Goal: Navigation & Orientation: Find specific page/section

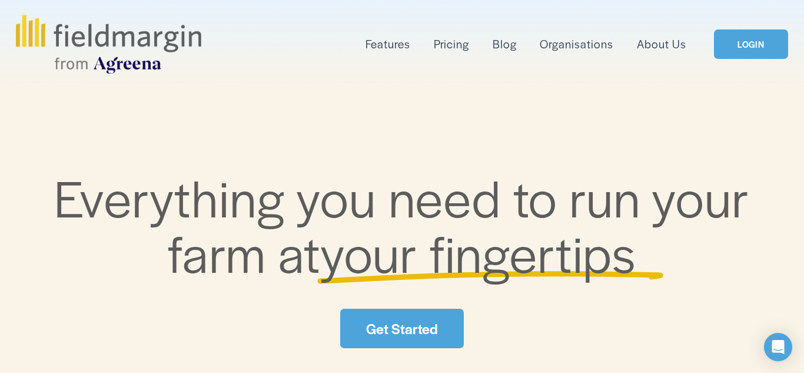
scroll to position [51, 0]
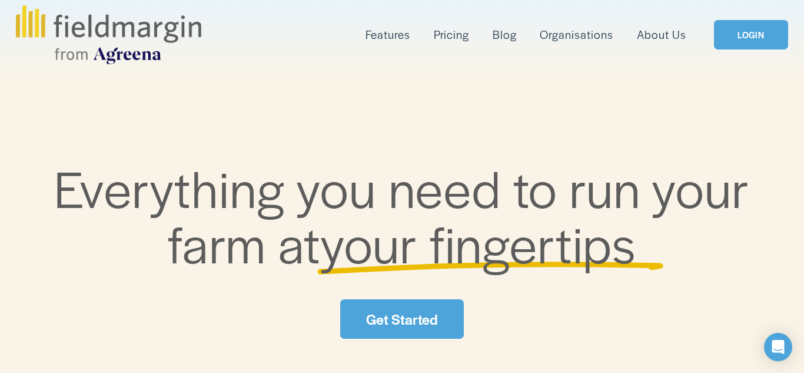
click at [726, 32] on link "LOGIN" at bounding box center [751, 35] width 74 height 30
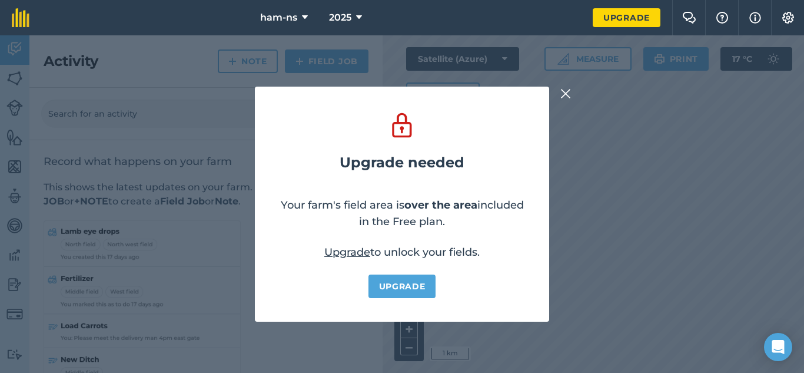
click at [571, 89] on button at bounding box center [565, 94] width 14 height 14
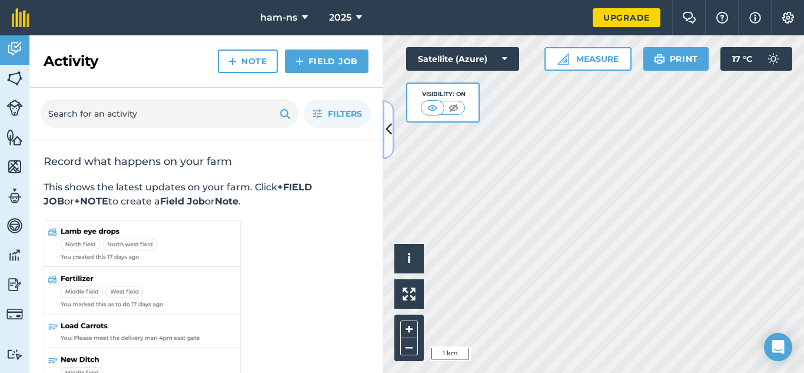
click at [385, 121] on icon at bounding box center [388, 129] width 6 height 21
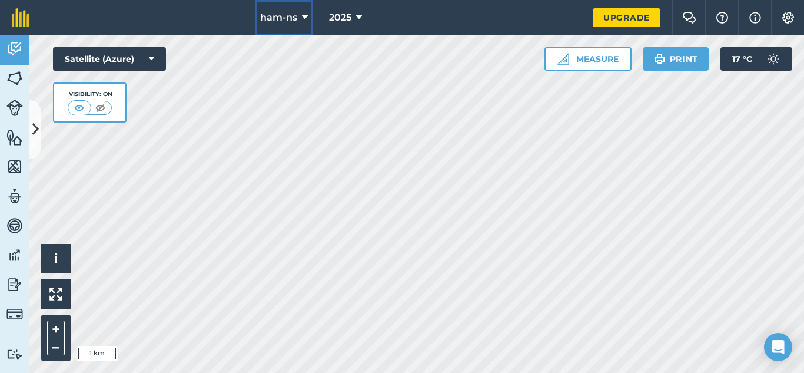
click at [278, 14] on span "ham-ns" at bounding box center [278, 18] width 37 height 14
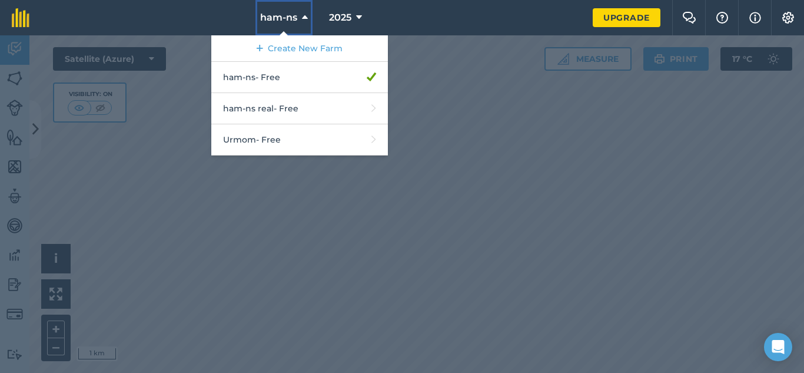
click at [278, 14] on span "ham-ns" at bounding box center [278, 18] width 37 height 14
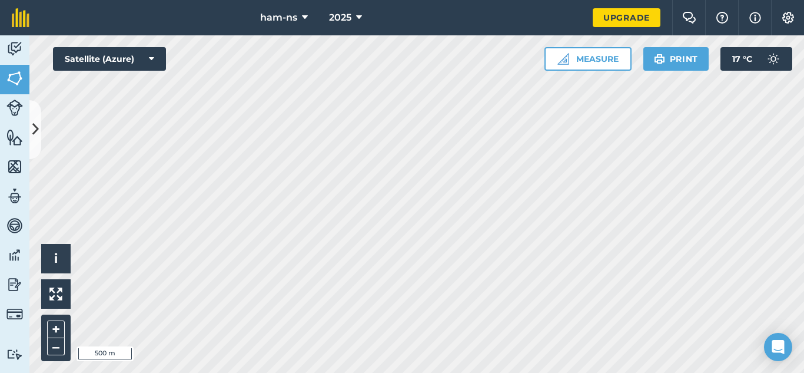
click at [322, 372] on html "ham-ns 2025 Upgrade Farm Chat Help Info Settings Map printing is not available …" at bounding box center [402, 186] width 804 height 373
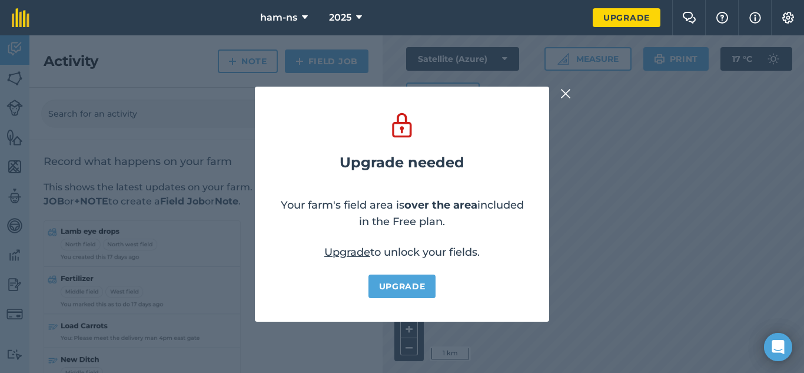
click at [567, 89] on img at bounding box center [565, 94] width 11 height 14
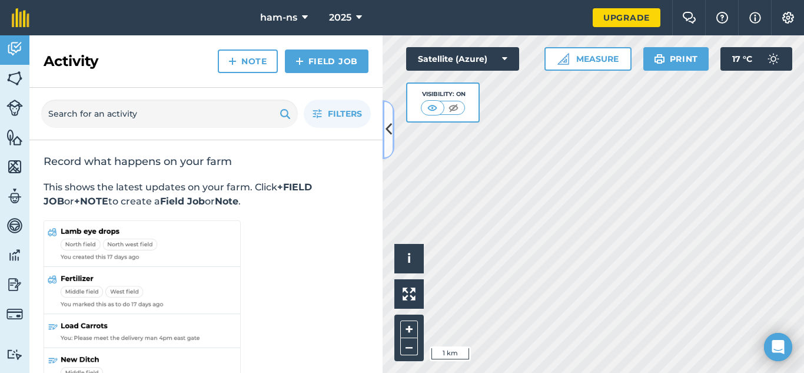
click at [385, 108] on button at bounding box center [389, 129] width 12 height 59
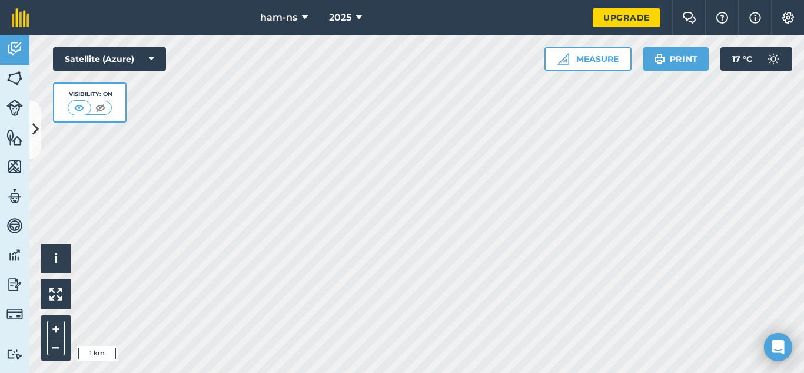
click at [291, 31] on button "ham-ns" at bounding box center [283, 17] width 57 height 35
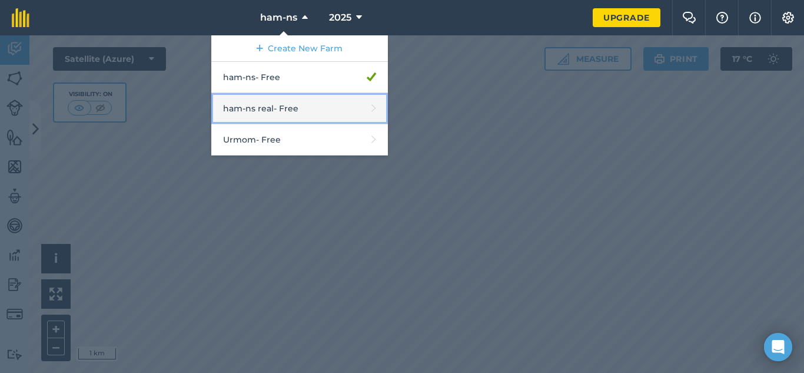
click at [318, 102] on link "ham-ns real - Free" at bounding box center [299, 108] width 177 height 31
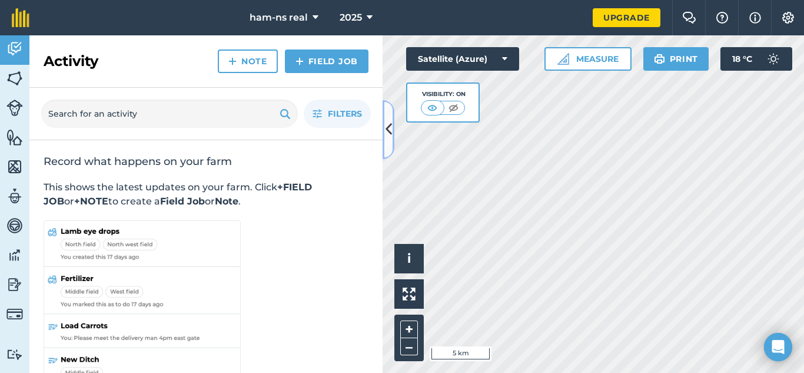
click at [387, 117] on button at bounding box center [389, 129] width 12 height 59
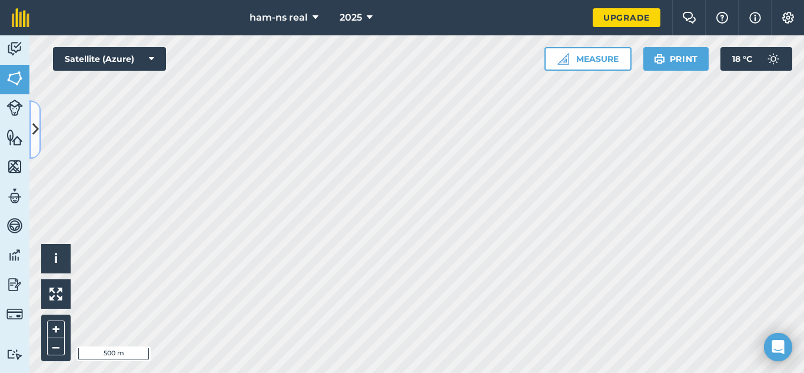
click at [39, 119] on button at bounding box center [35, 129] width 12 height 59
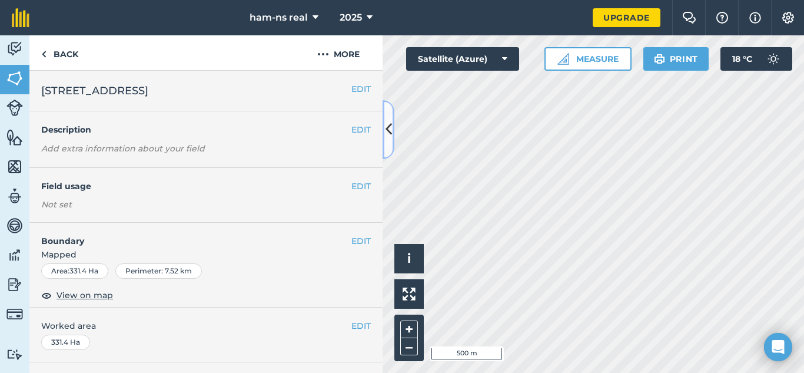
click at [385, 122] on icon at bounding box center [388, 129] width 6 height 21
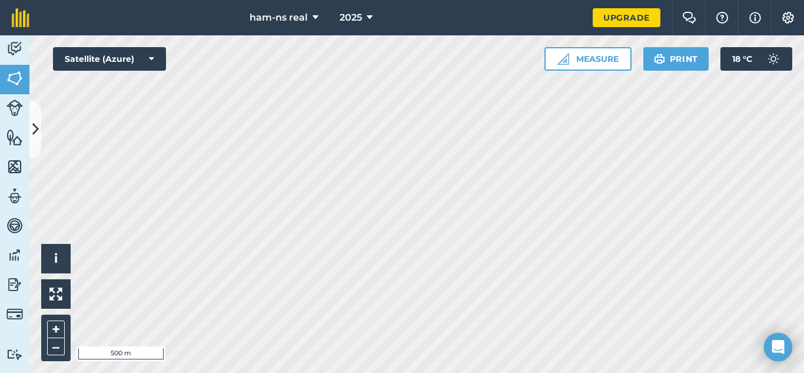
click at [486, 2] on nav "ham-ns real 2025" at bounding box center [316, 17] width 551 height 35
